Goal: Task Accomplishment & Management: Manage account settings

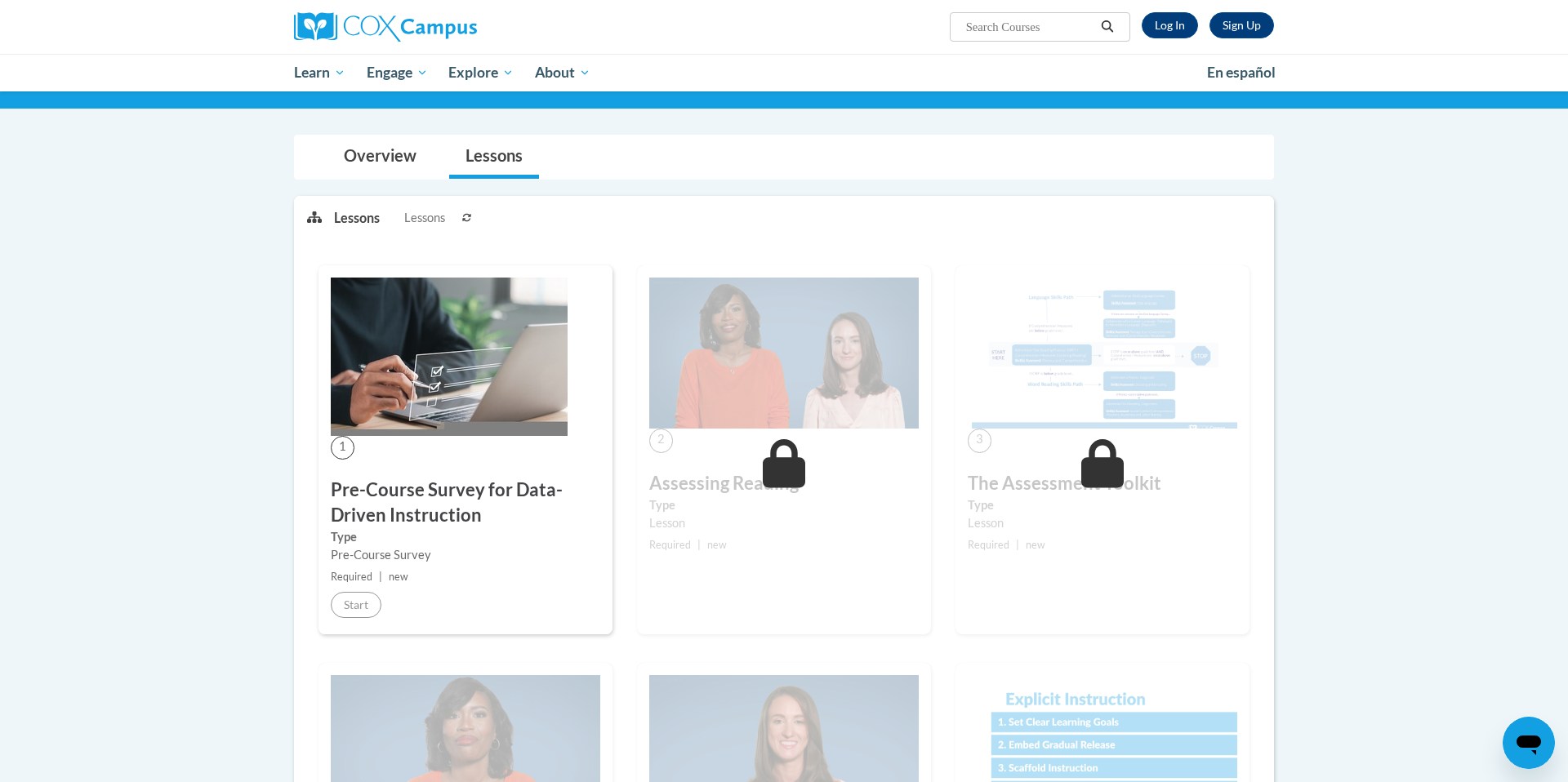
scroll to position [112, 0]
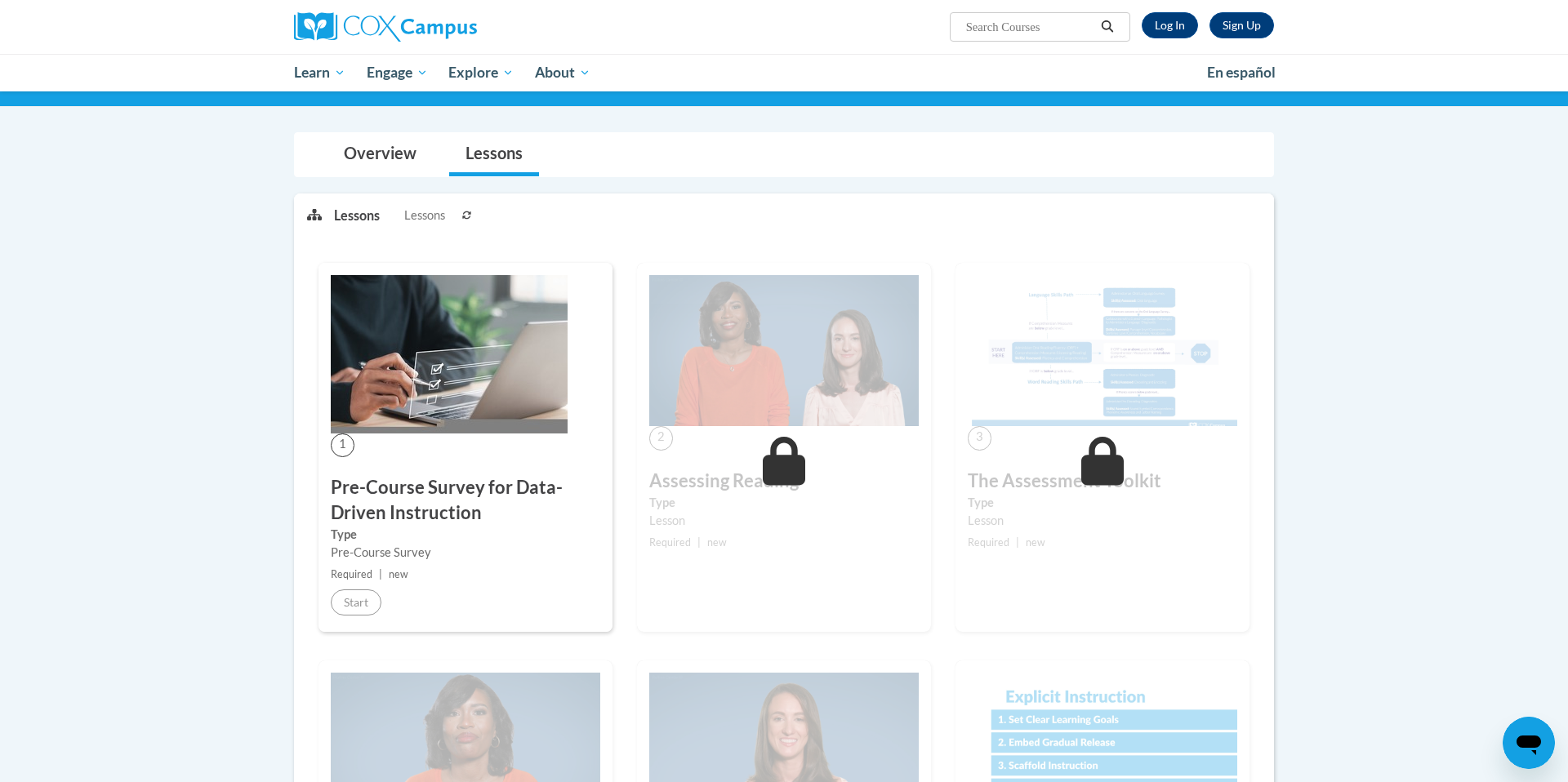
click at [782, 384] on img at bounding box center [784, 351] width 270 height 152
click at [1172, 27] on link "Log In" at bounding box center [1170, 25] width 56 height 26
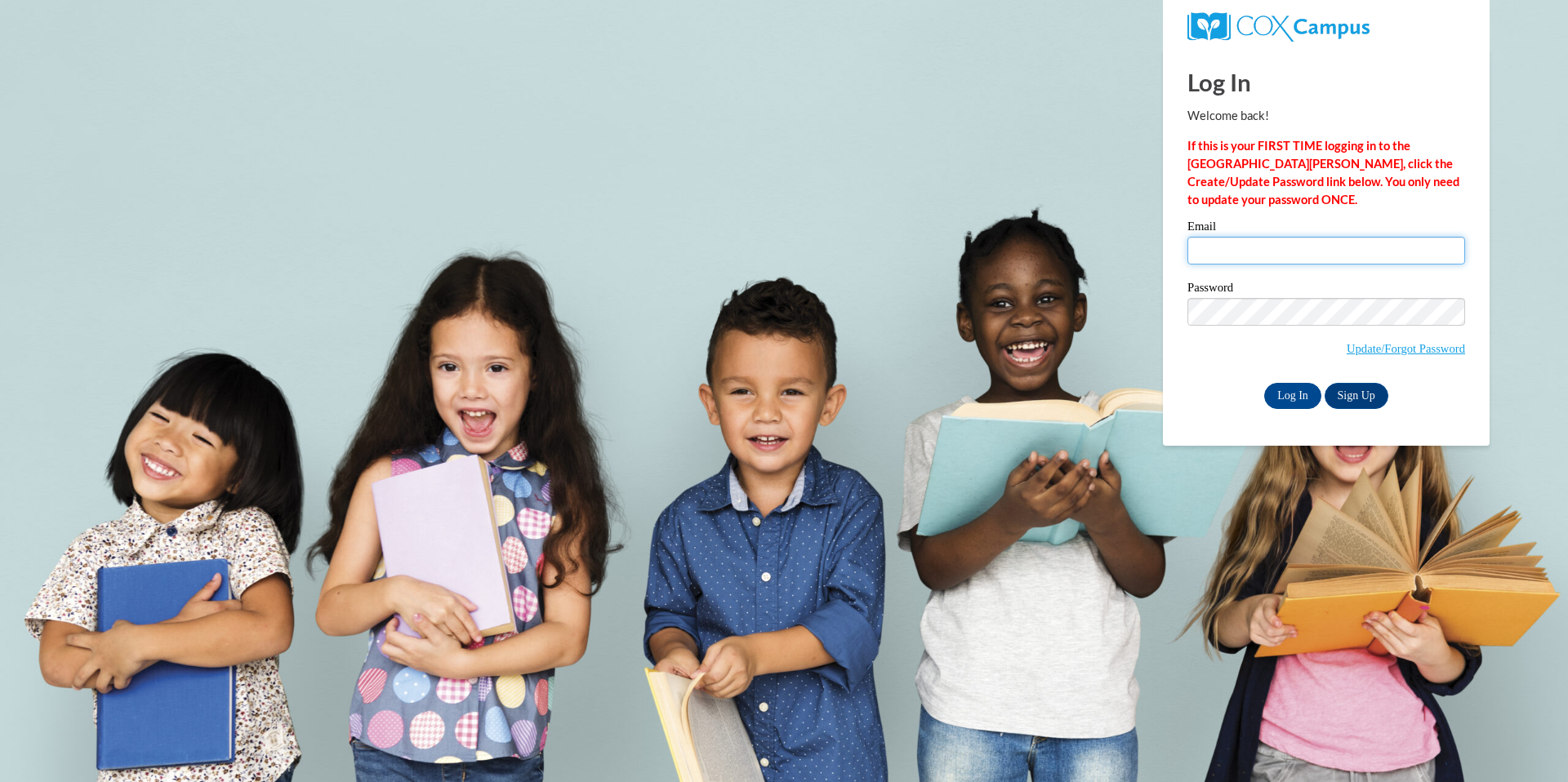
click at [1245, 249] on input "Email" at bounding box center [1326, 250] width 278 height 27
type input "cjohnson1@mtsd.k12.wi.us"
click at [1181, 404] on div "Please enter your email! Please enter your password! Email cjohnson1@mtsd.k12.w…" at bounding box center [1327, 314] width 302 height 187
click at [1299, 392] on input "Log In" at bounding box center [1293, 395] width 57 height 26
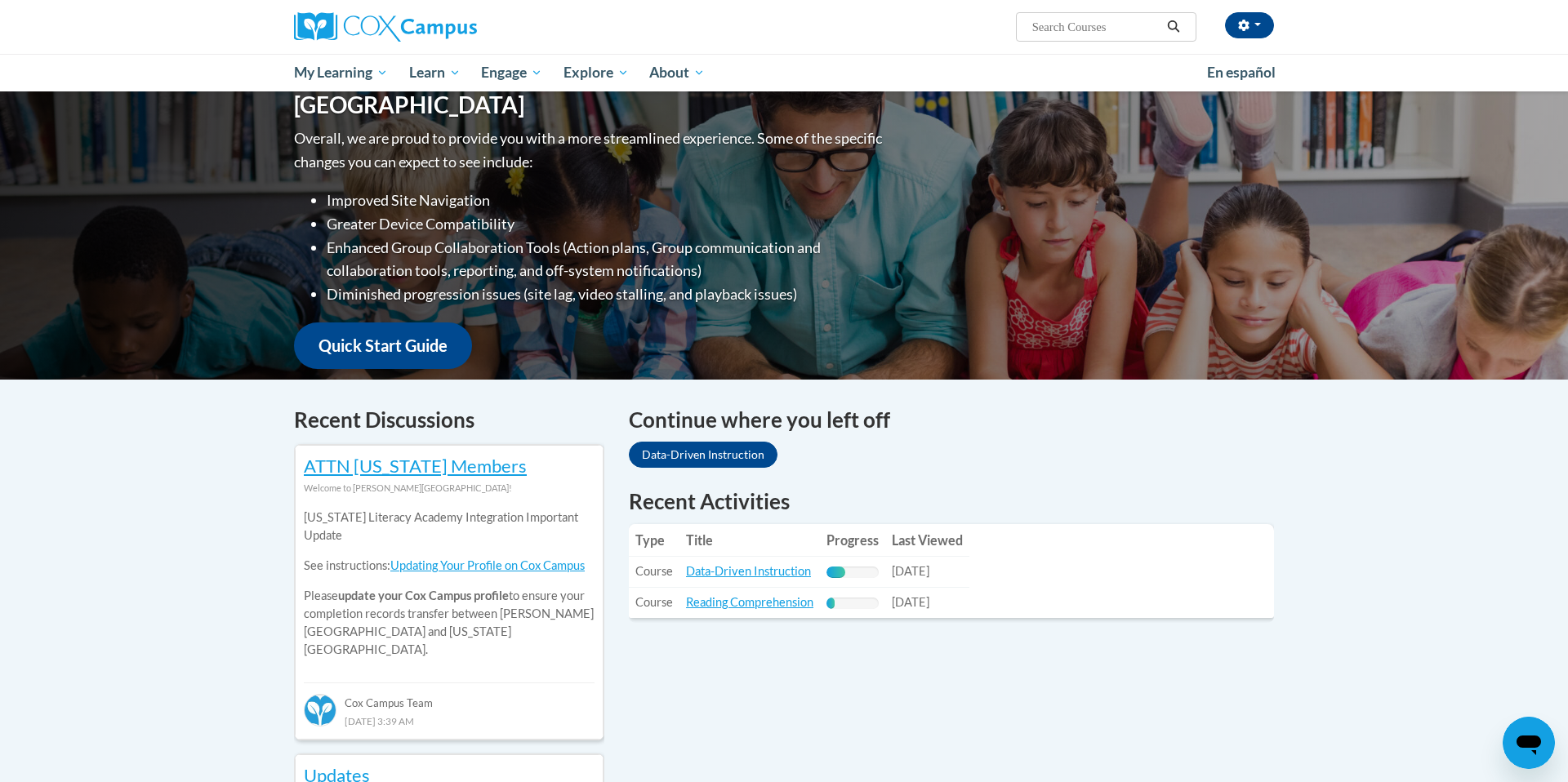
scroll to position [216, 0]
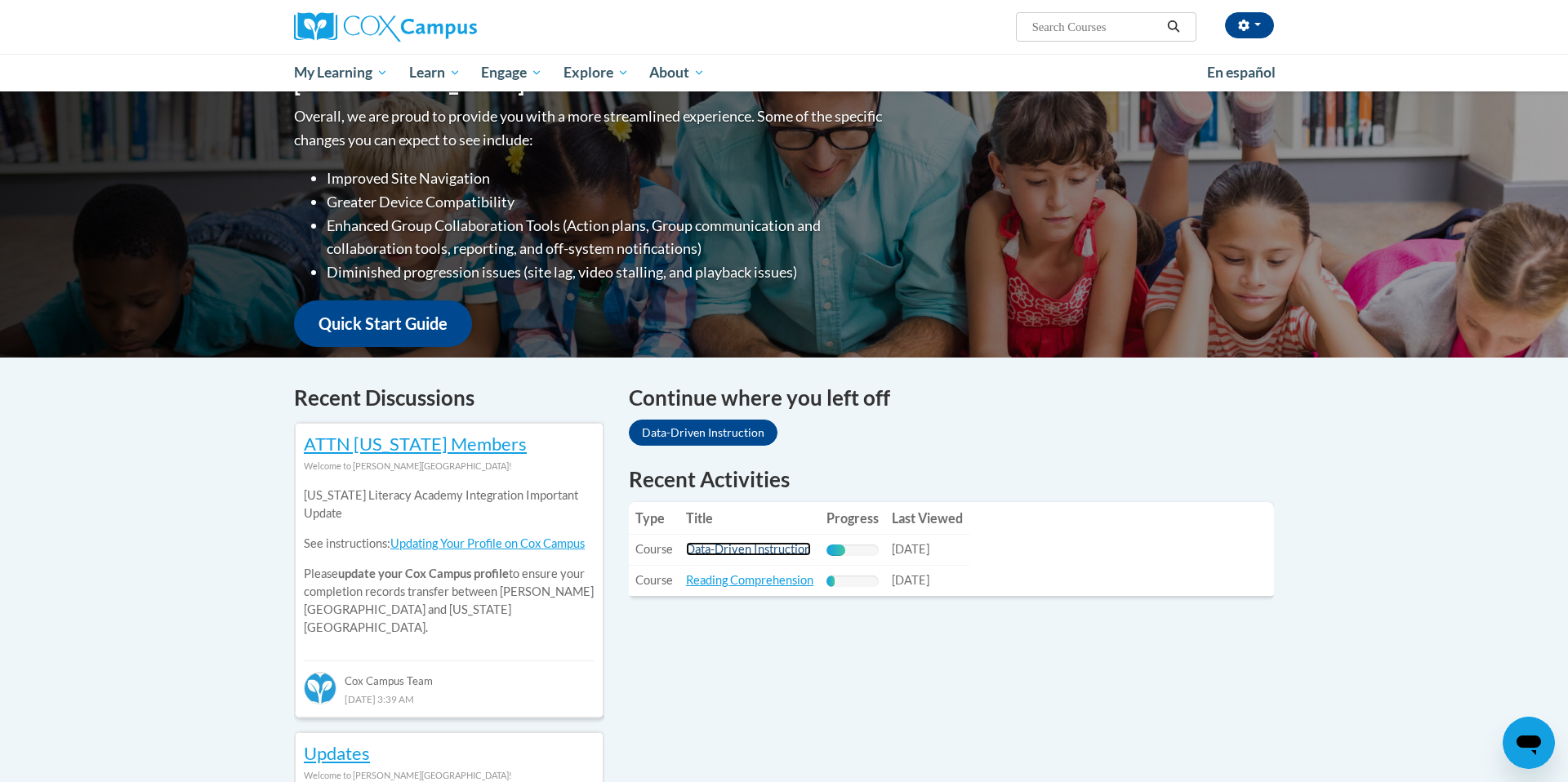
click at [772, 552] on link "Data-Driven Instruction" at bounding box center [748, 549] width 125 height 14
